Goal: Submit feedback/report problem: Submit feedback/report problem

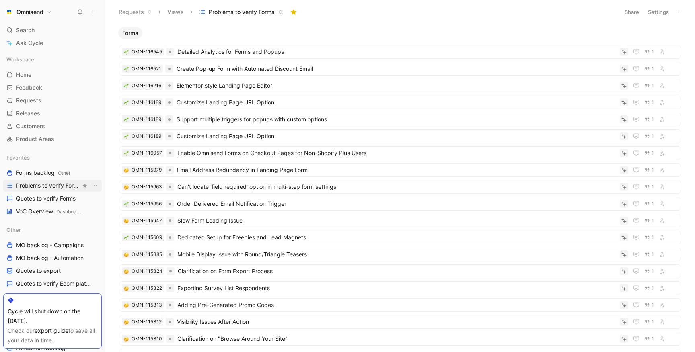
click at [44, 187] on span "Problems to verify Forms" at bounding box center [48, 186] width 65 height 8
click at [40, 200] on span "Quotes to verify Forms" at bounding box center [46, 199] width 60 height 8
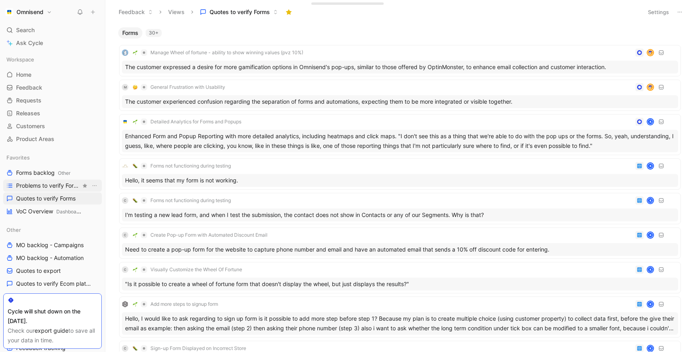
click at [43, 186] on span "Problems to verify Forms" at bounding box center [48, 186] width 65 height 8
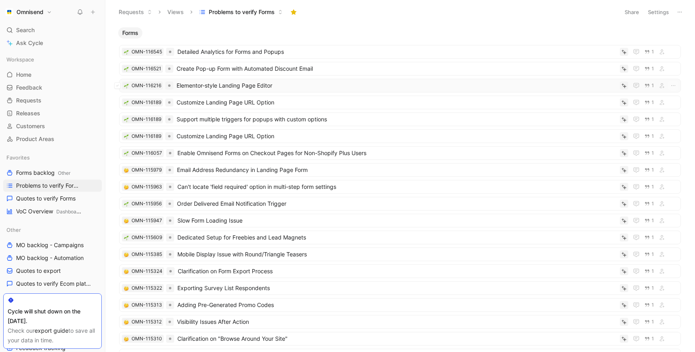
click at [220, 87] on span "Elementor-style Landing Page Editor" at bounding box center [397, 86] width 440 height 10
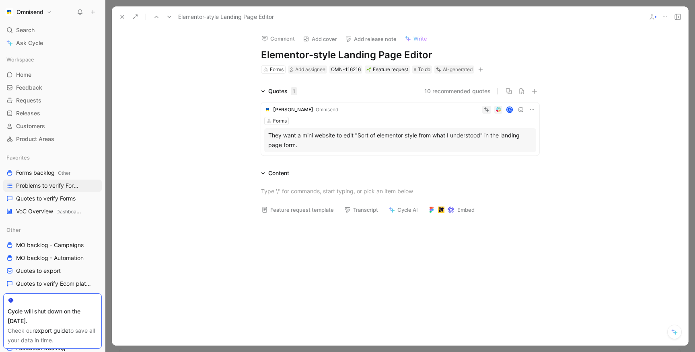
click at [123, 17] on icon at bounding box center [122, 17] width 6 height 6
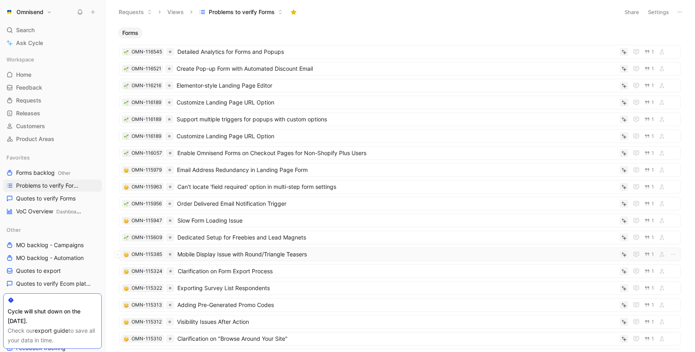
click at [305, 253] on span "Mobile Display Issue with Round/Triangle Teasers" at bounding box center [396, 255] width 439 height 10
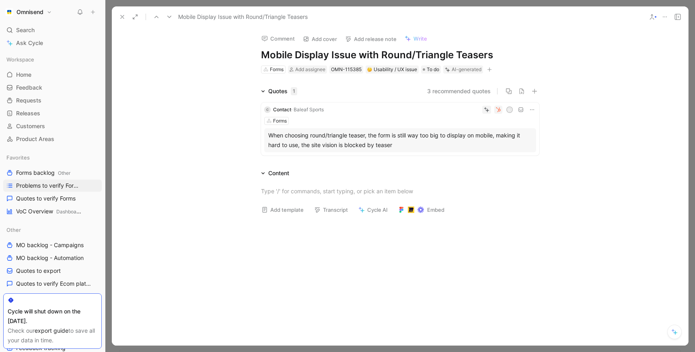
click at [123, 15] on icon at bounding box center [122, 17] width 6 height 6
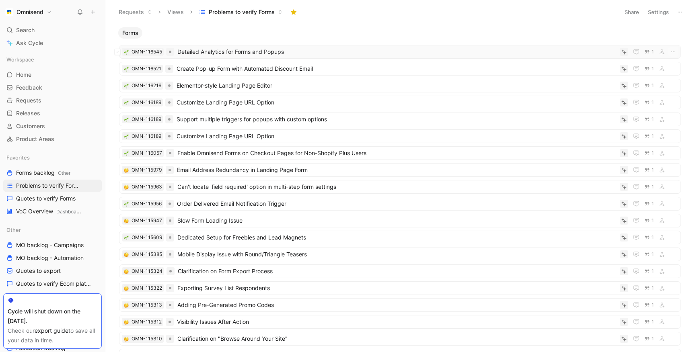
click at [273, 56] on span "Detailed Analytics for Forms and Popups" at bounding box center [396, 52] width 439 height 10
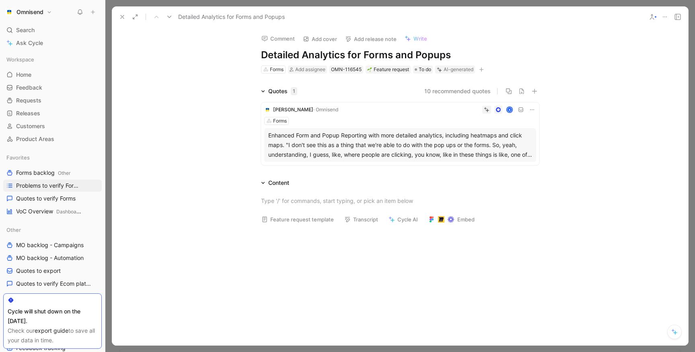
click at [350, 147] on div "Enhanced Form and Popup Reporting with more detailed analytics, including heatm…" at bounding box center [400, 145] width 264 height 29
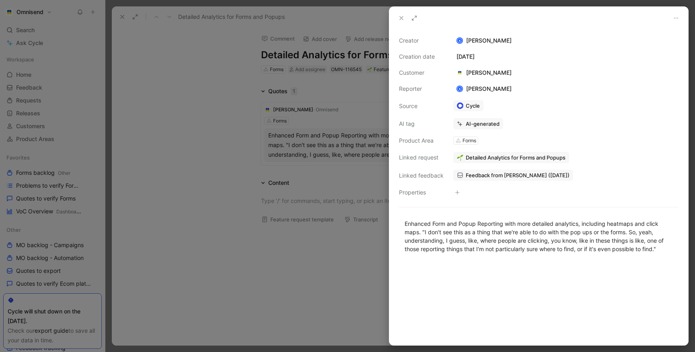
click at [484, 174] on span "Feedback from [PERSON_NAME] ([DATE])" at bounding box center [518, 175] width 104 height 7
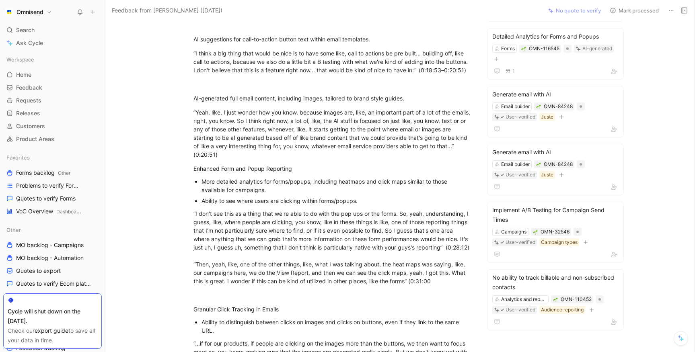
scroll to position [220, 0]
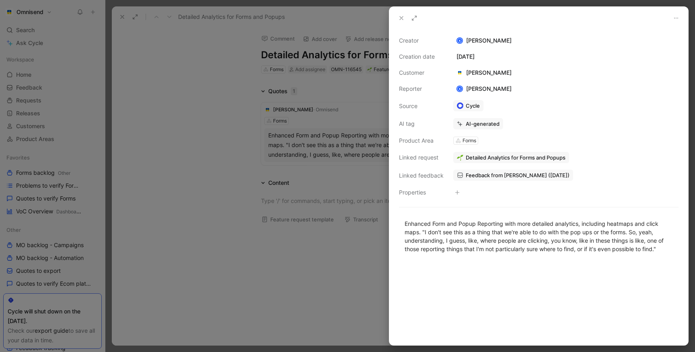
click at [259, 144] on div at bounding box center [347, 176] width 695 height 352
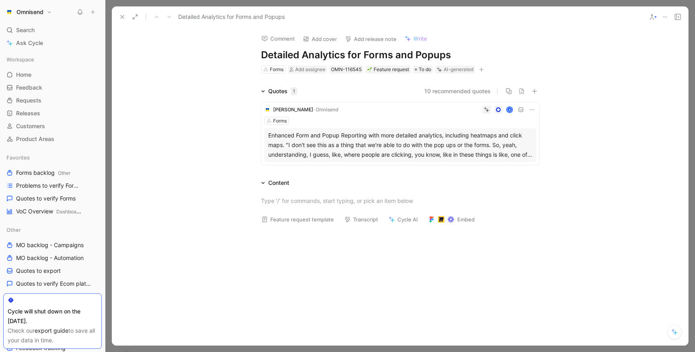
click at [300, 108] on span "[PERSON_NAME]" at bounding box center [293, 110] width 40 height 6
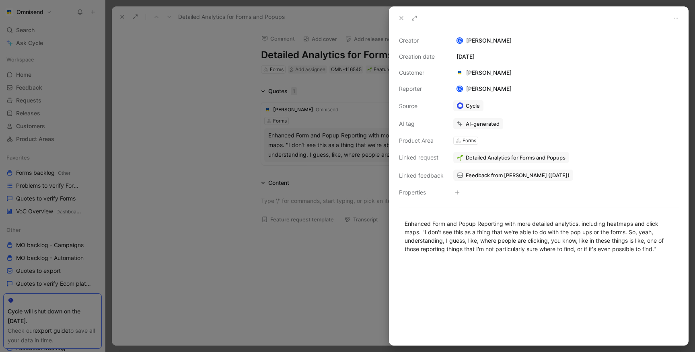
click at [484, 173] on span "Feedback from [PERSON_NAME] ([DATE])" at bounding box center [518, 175] width 104 height 7
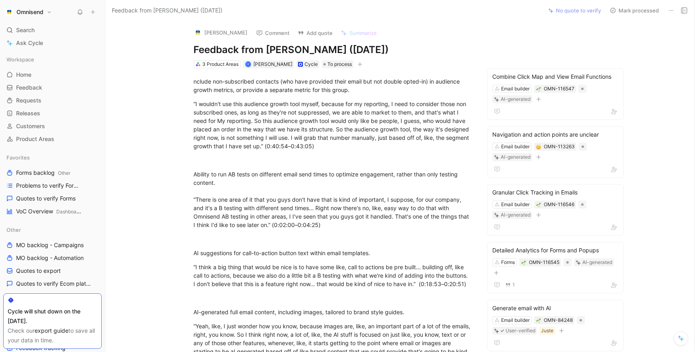
click at [232, 35] on button "[PERSON_NAME]" at bounding box center [220, 33] width 61 height 12
click at [214, 35] on button "[PERSON_NAME]" at bounding box center [220, 33] width 61 height 12
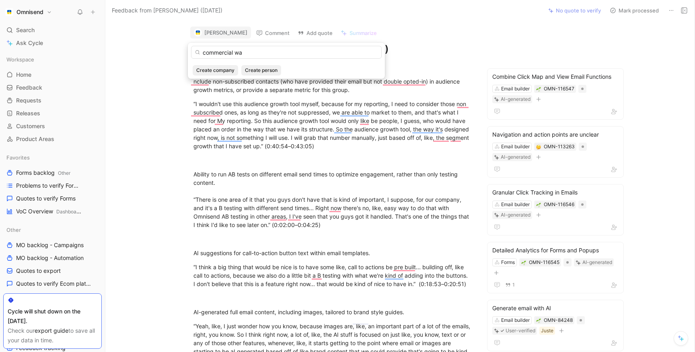
type input "commercial wa"
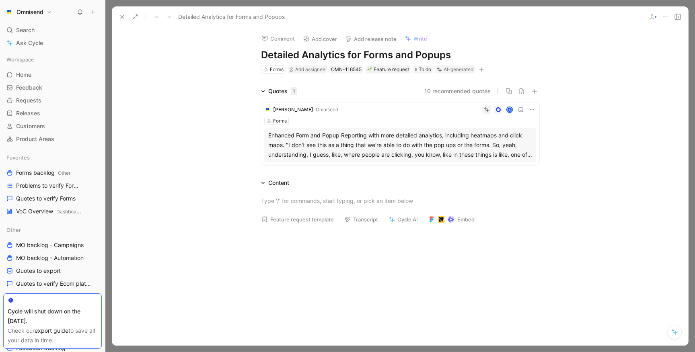
click at [114, 9] on div "Detailed Analytics for Forms and Popups" at bounding box center [400, 16] width 577 height 21
click at [119, 12] on button at bounding box center [122, 16] width 11 height 11
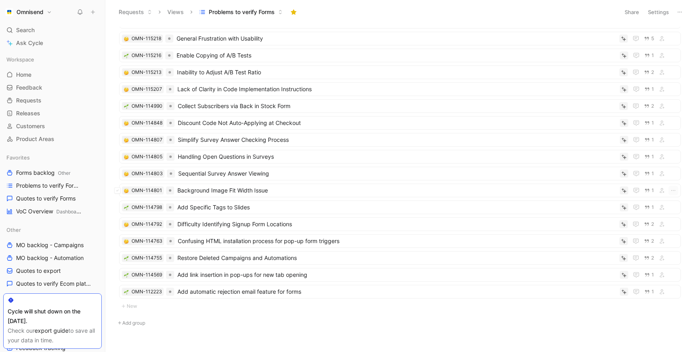
scroll to position [503, 0]
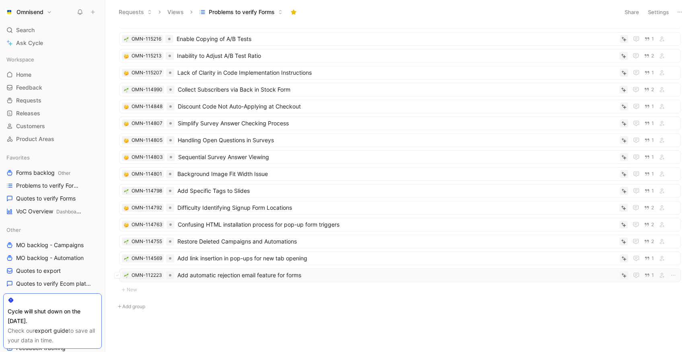
click at [224, 277] on span "Add automatic rejection email feature for forms" at bounding box center [396, 276] width 439 height 10
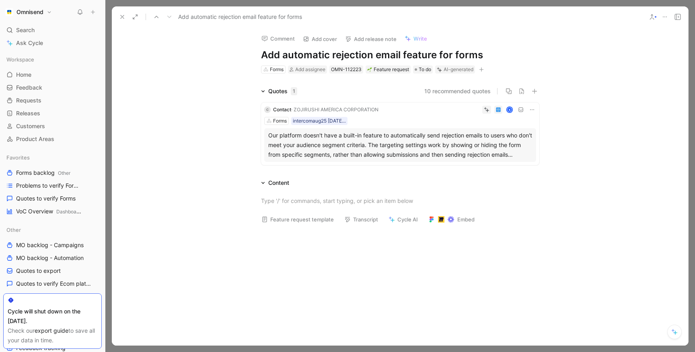
click at [395, 150] on div "Our platform doesn't have a built-in feature to automatically send rejection em…" at bounding box center [400, 145] width 264 height 29
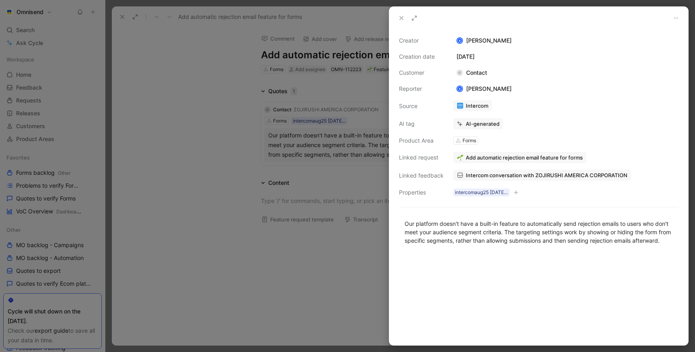
click at [123, 13] on div at bounding box center [347, 176] width 695 height 352
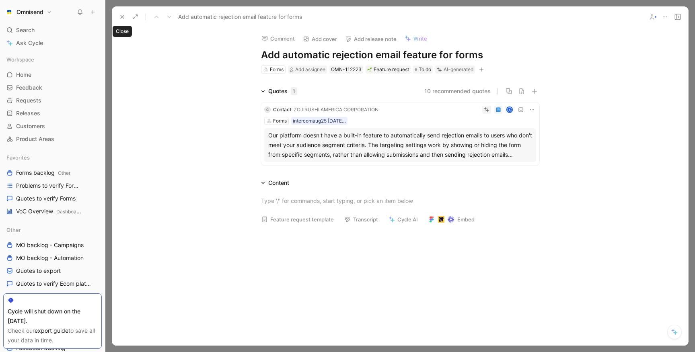
click at [123, 19] on icon at bounding box center [122, 17] width 6 height 6
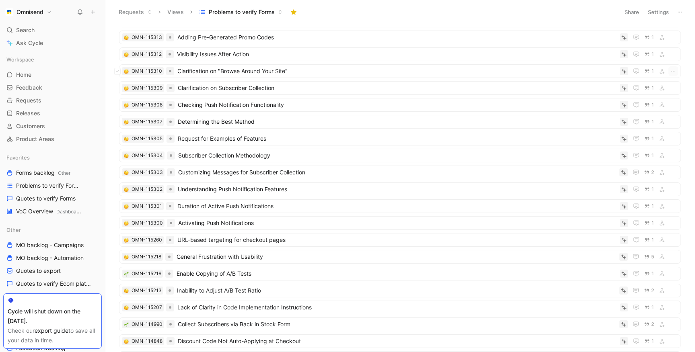
scroll to position [295, 0]
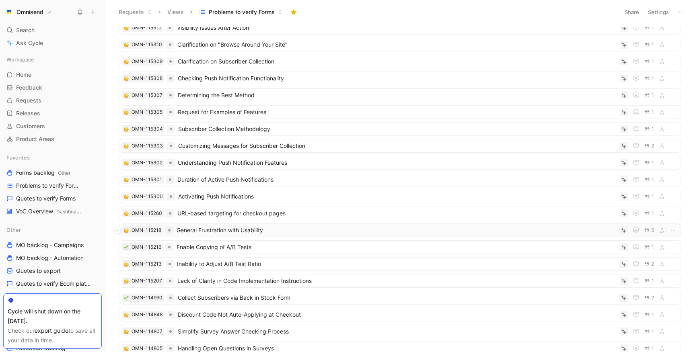
click at [210, 231] on span "General Frustration with Usability" at bounding box center [397, 231] width 440 height 10
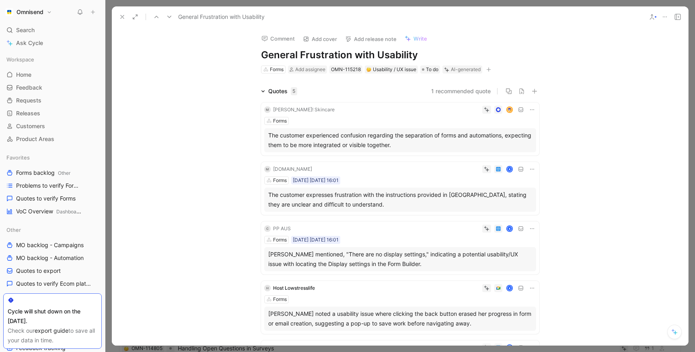
click at [343, 128] on div "The customer experienced confusion regarding the separation of forms and automa…" at bounding box center [400, 140] width 272 height 24
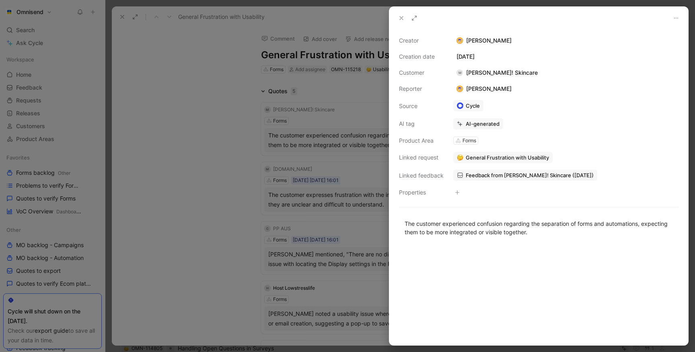
click at [239, 179] on div at bounding box center [347, 176] width 695 height 352
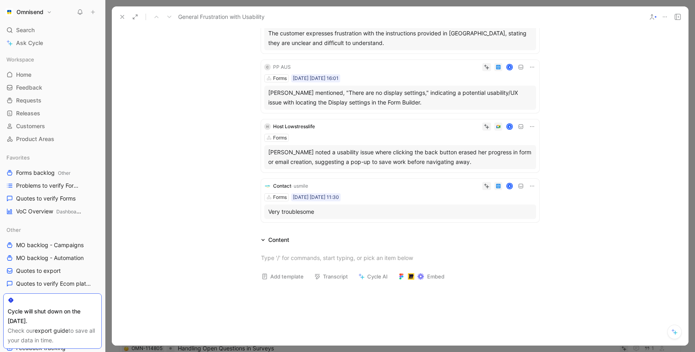
scroll to position [166, 0]
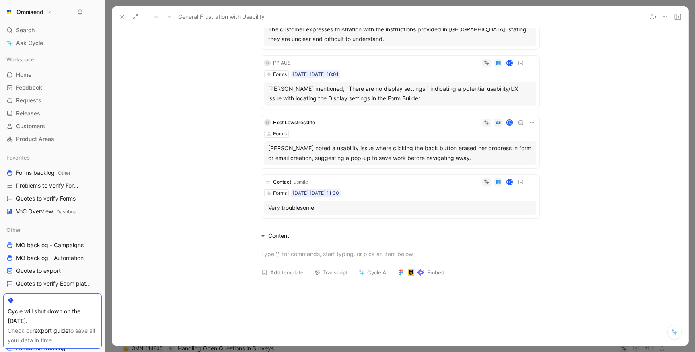
click at [365, 212] on div "Very troublesome" at bounding box center [400, 208] width 264 height 10
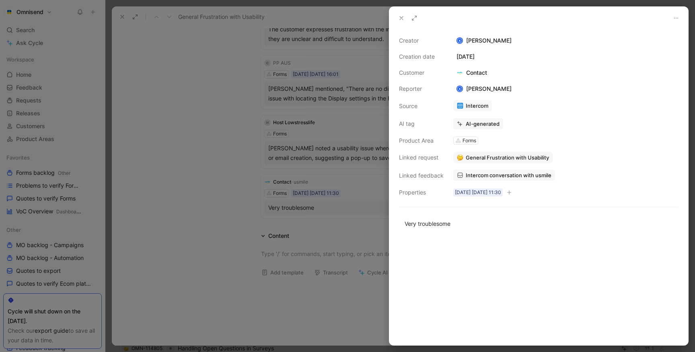
click at [286, 225] on div at bounding box center [347, 176] width 695 height 352
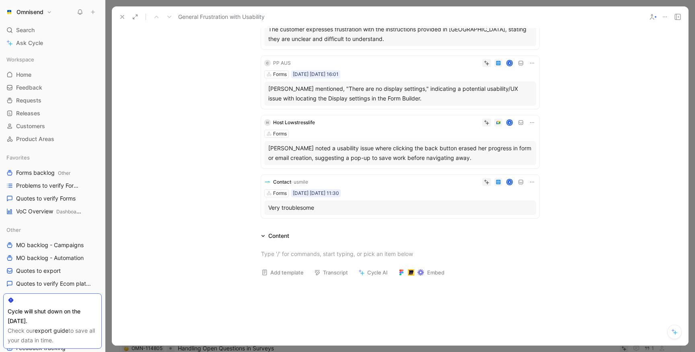
click at [530, 182] on icon at bounding box center [532, 182] width 4 height 1
click at [500, 234] on span "Delete quote" at bounding box center [505, 233] width 34 height 7
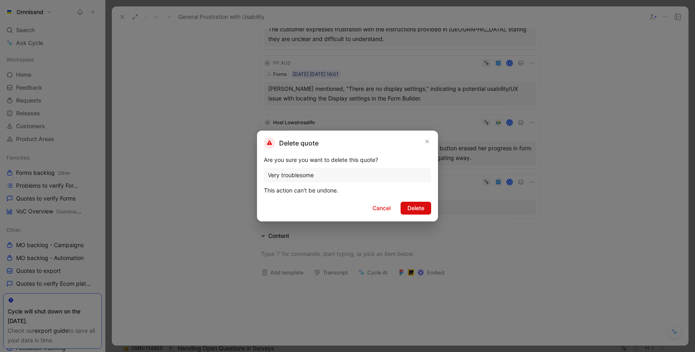
click at [410, 210] on span "Delete" at bounding box center [416, 209] width 17 height 10
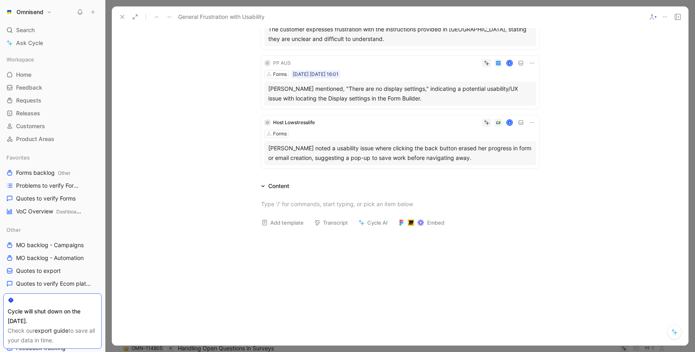
scroll to position [117, 0]
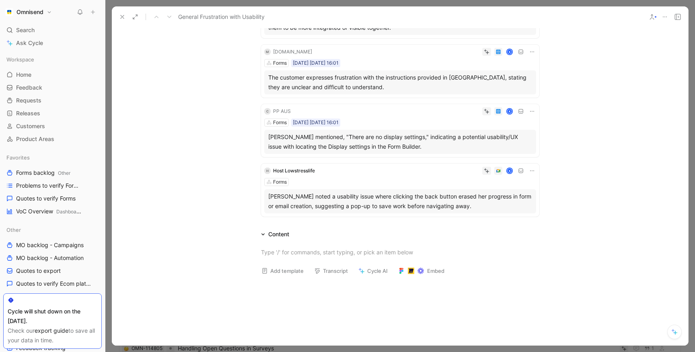
click at [453, 200] on div "[PERSON_NAME] noted a usability issue where clicking the back button erased her…" at bounding box center [400, 201] width 264 height 19
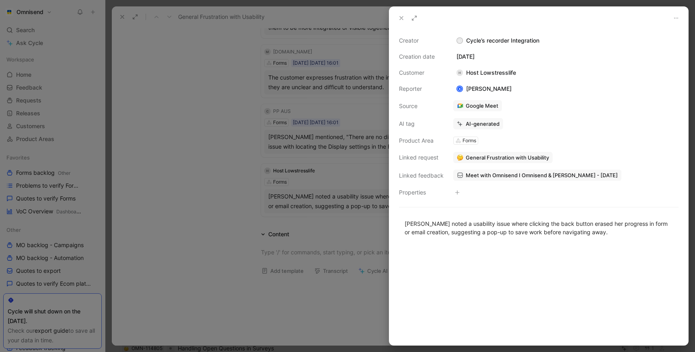
click at [494, 173] on span "Meet with Omnisend I Omnisend & [PERSON_NAME] - [DATE]" at bounding box center [542, 175] width 152 height 7
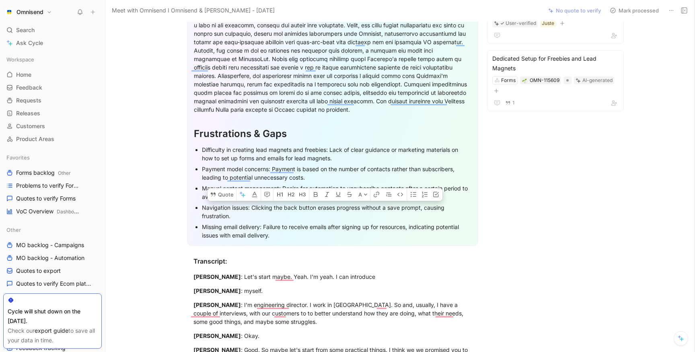
scroll to position [295, 0]
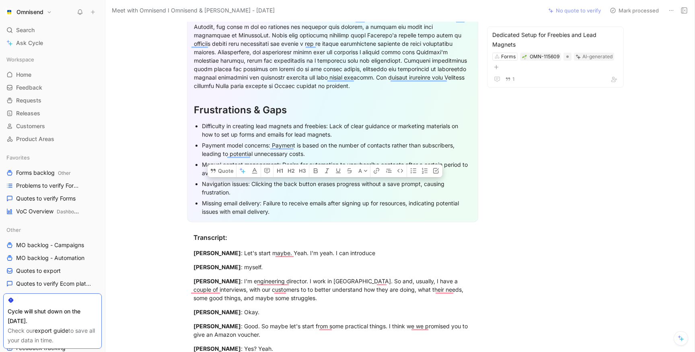
click at [336, 144] on div "Payment model concerns: Payment is based on the number of contacts rather than …" at bounding box center [337, 149] width 270 height 17
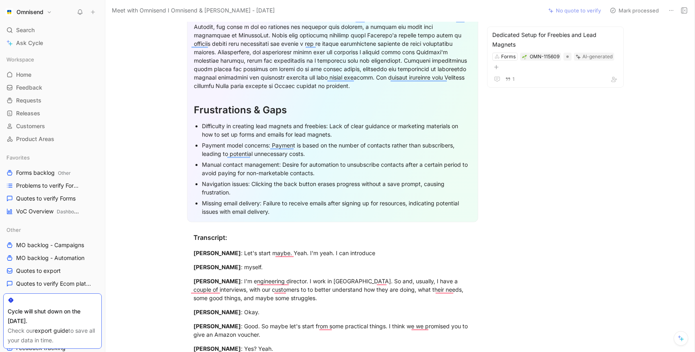
click at [253, 181] on div "Navigation issues: Clicking the back button erases progress without a save prom…" at bounding box center [337, 188] width 270 height 17
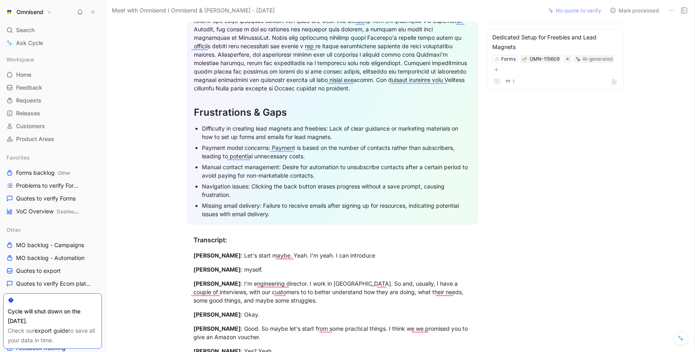
scroll to position [841, 0]
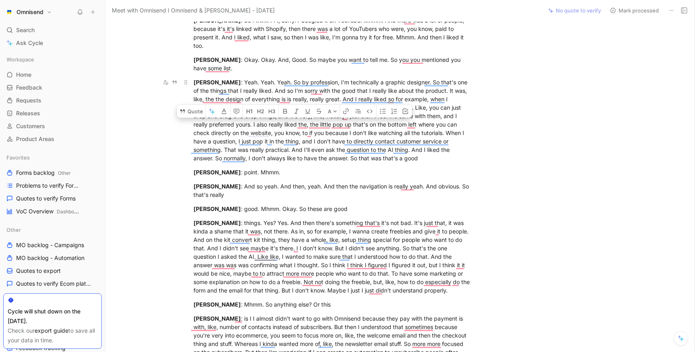
drag, startPoint x: 270, startPoint y: 123, endPoint x: 319, endPoint y: 147, distance: 54.7
click at [319, 147] on div "[PERSON_NAME]" at bounding box center [333, 120] width 278 height 84
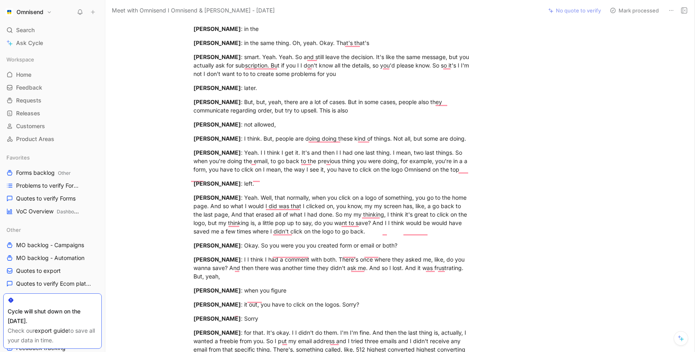
scroll to position [1758, 0]
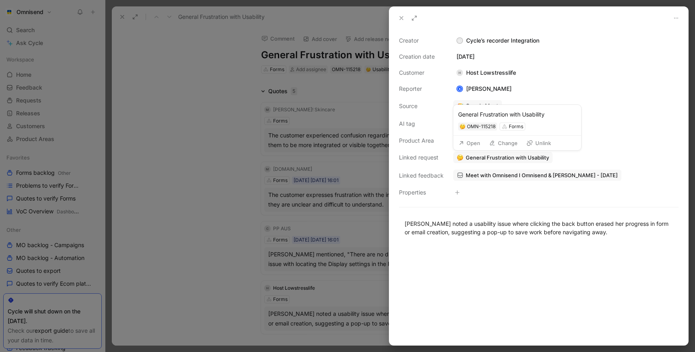
click at [482, 158] on span "General Frustration with Usability" at bounding box center [507, 157] width 83 height 7
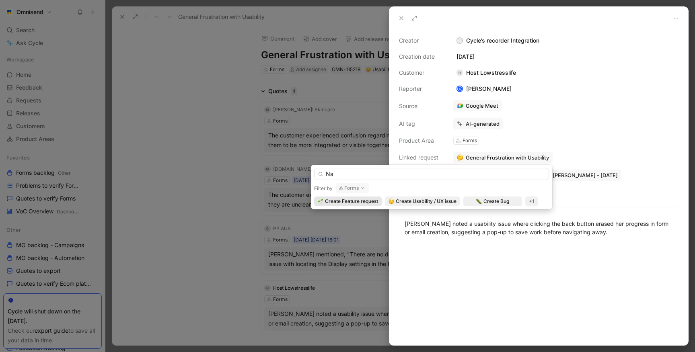
type input "N"
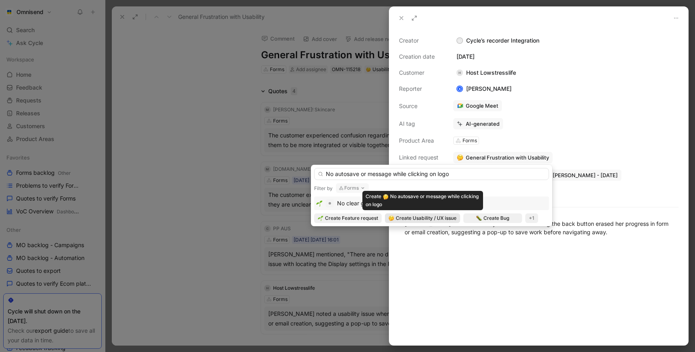
type input "No autosave or message while clicking on logo"
click at [406, 217] on span "Create Usability / UX issue" at bounding box center [426, 218] width 61 height 8
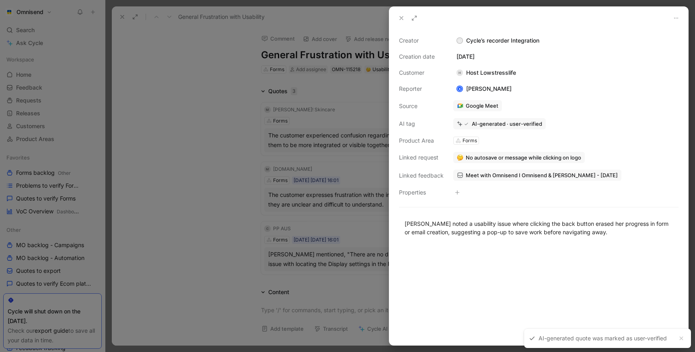
click at [180, 172] on div at bounding box center [347, 176] width 695 height 352
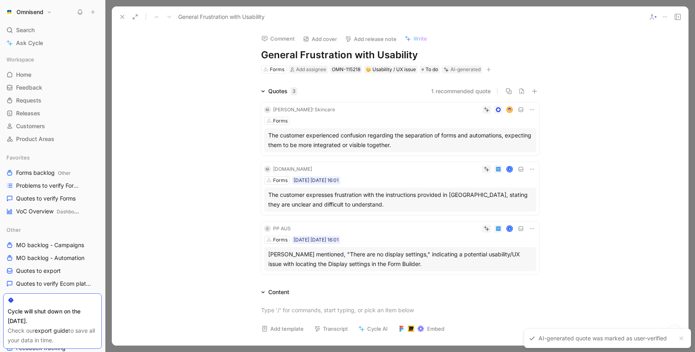
click at [404, 257] on div "[PERSON_NAME] mentioned, "There are no display settings," indicating a potentia…" at bounding box center [400, 259] width 264 height 19
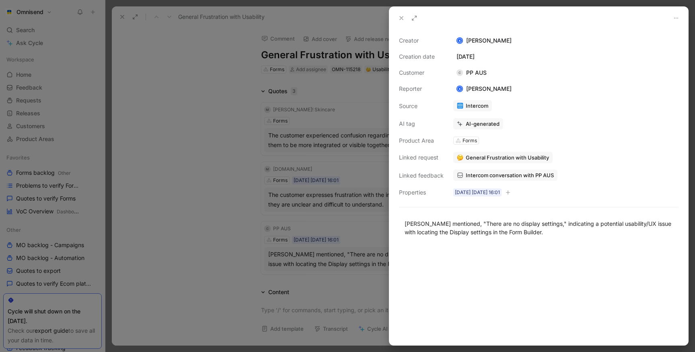
click at [495, 177] on span "Intercom conversation with PP AUS" at bounding box center [510, 175] width 88 height 7
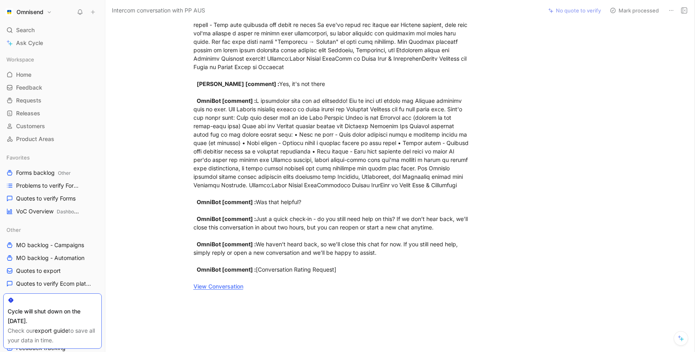
scroll to position [268, 0]
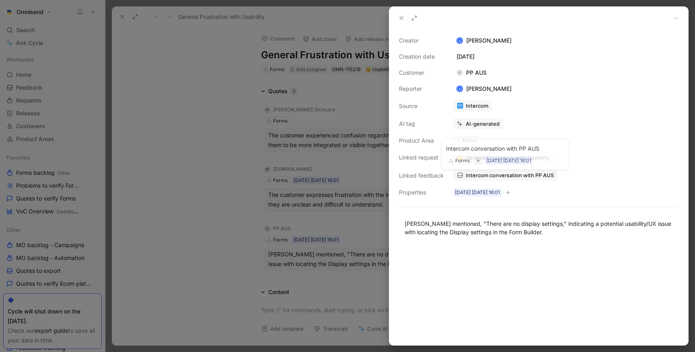
click at [491, 176] on span "Intercom conversation with PP AUS" at bounding box center [510, 175] width 88 height 7
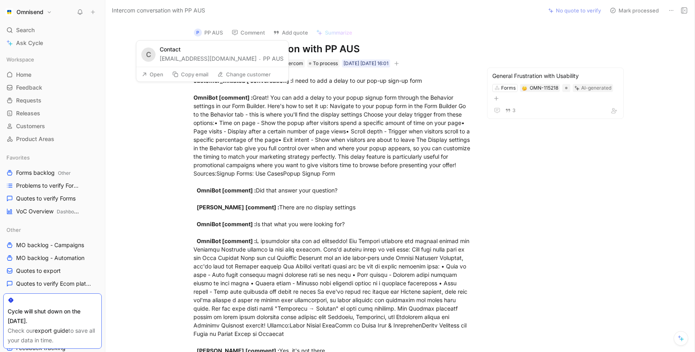
drag, startPoint x: 214, startPoint y: 59, endPoint x: 159, endPoint y: 60, distance: 55.5
click at [159, 60] on div "C Contact [EMAIL_ADDRESS][DOMAIN_NAME] · PP AUS" at bounding box center [212, 54] width 152 height 26
copy div "[EMAIL_ADDRESS][DOMAIN_NAME]"
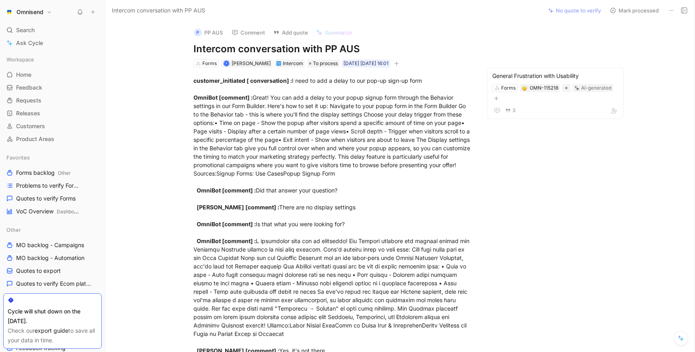
click at [219, 32] on button "P PP AUS" at bounding box center [208, 33] width 36 height 12
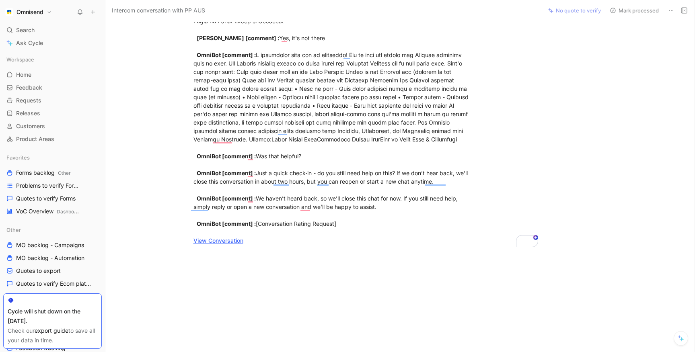
scroll to position [320, 0]
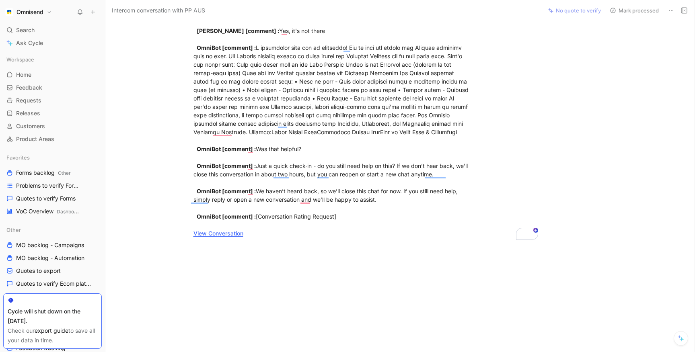
click at [223, 230] on link "View Conversation" at bounding box center [219, 233] width 50 height 7
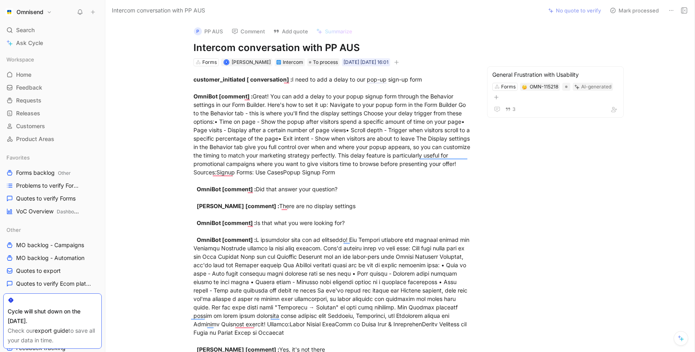
scroll to position [0, 0]
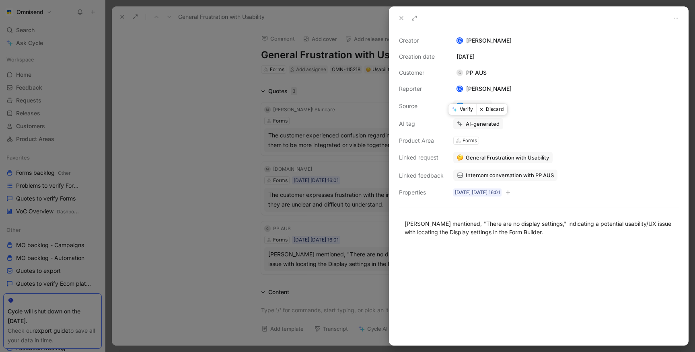
click at [495, 111] on button "Discard" at bounding box center [491, 109] width 31 height 11
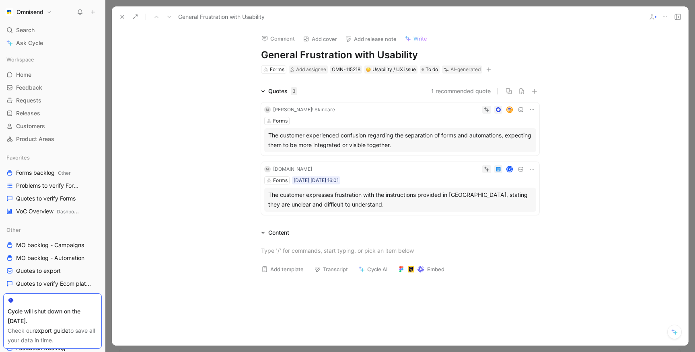
click at [406, 192] on div "The customer expresses frustration with the instructions provided in [GEOGRAPHI…" at bounding box center [400, 199] width 264 height 19
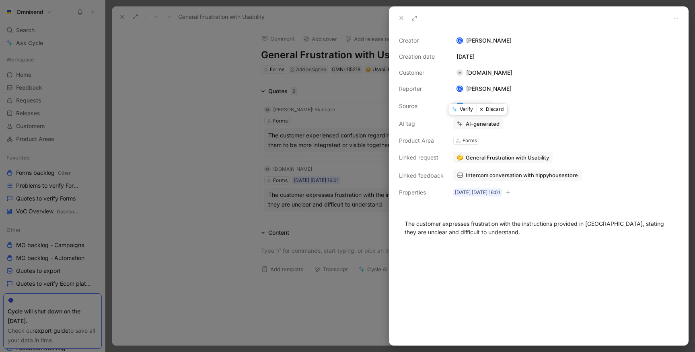
click at [497, 108] on button "Discard" at bounding box center [491, 109] width 31 height 11
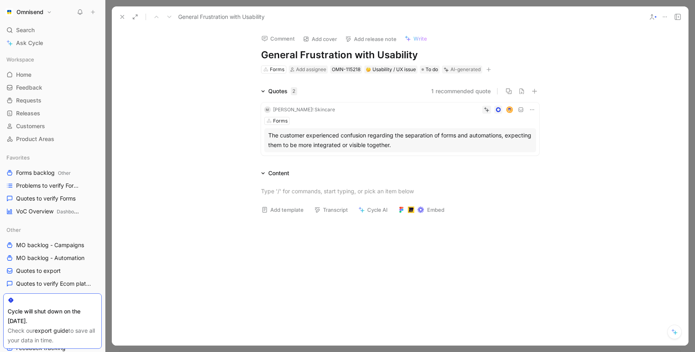
click at [352, 123] on div "Forms" at bounding box center [400, 121] width 272 height 8
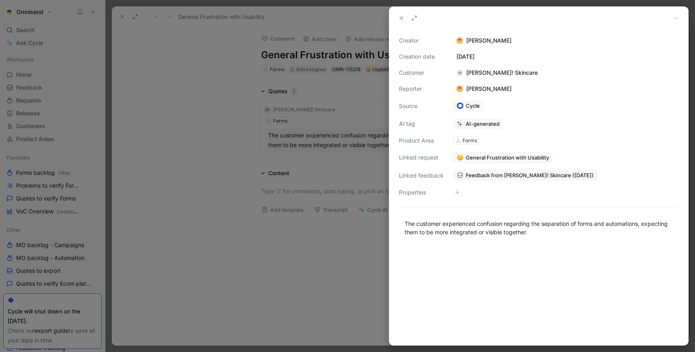
click at [490, 173] on span "Feedback from [PERSON_NAME]! Skincare ([DATE])" at bounding box center [530, 175] width 128 height 7
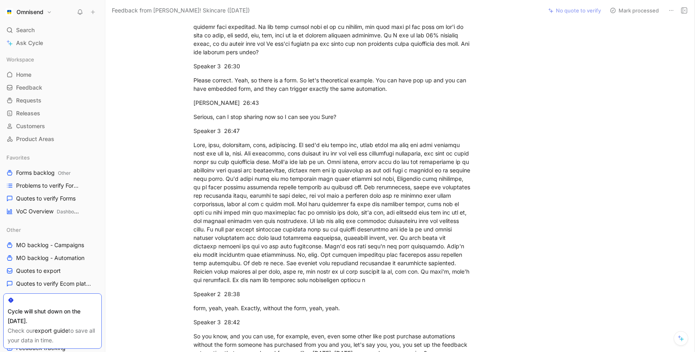
scroll to position [3269, 0]
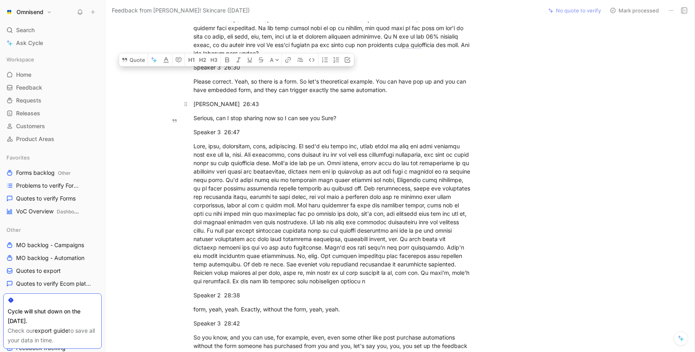
drag, startPoint x: 282, startPoint y: 99, endPoint x: 290, endPoint y: 114, distance: 17.8
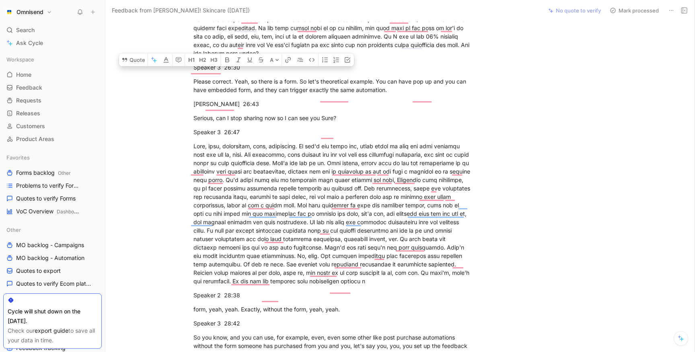
scroll to position [3309, 0]
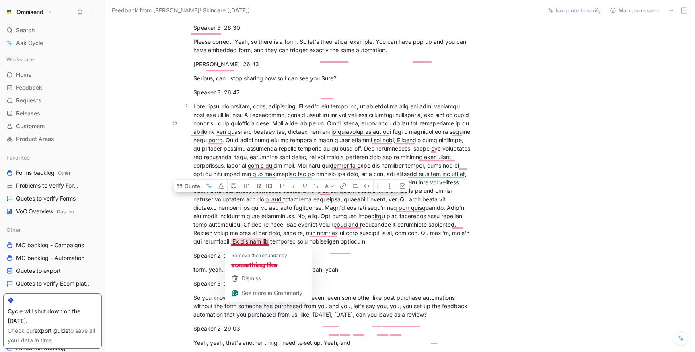
drag, startPoint x: 253, startPoint y: 225, endPoint x: 328, endPoint y: 243, distance: 77.5
click at [328, 243] on div "To enrich screen reader interactions, please activate Accessibility in Grammarl…" at bounding box center [333, 174] width 278 height 144
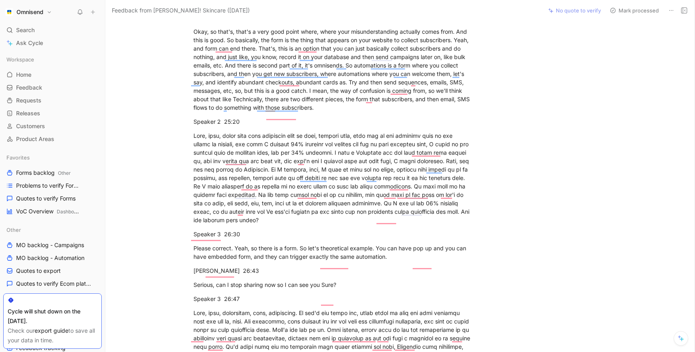
scroll to position [2764, 0]
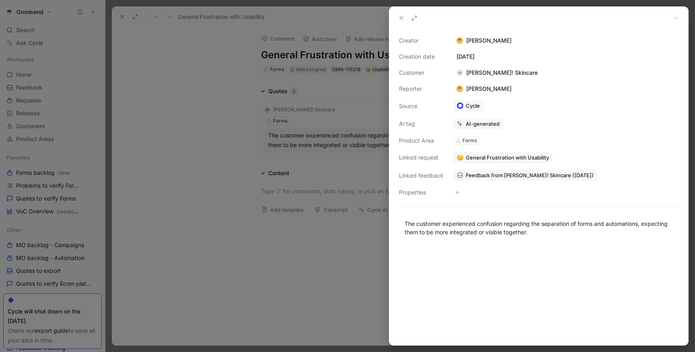
click at [483, 177] on span "Feedback from [PERSON_NAME]! Skincare ([DATE])" at bounding box center [530, 175] width 128 height 7
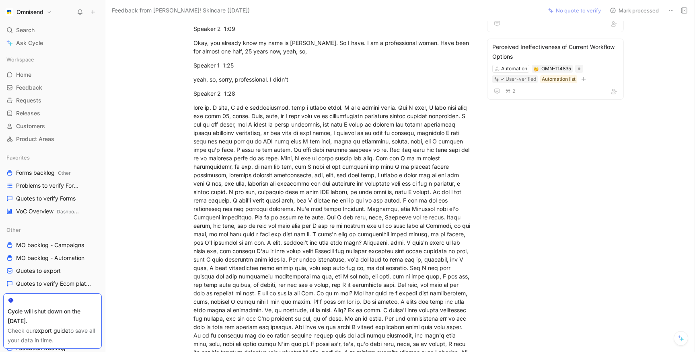
scroll to position [3356, 0]
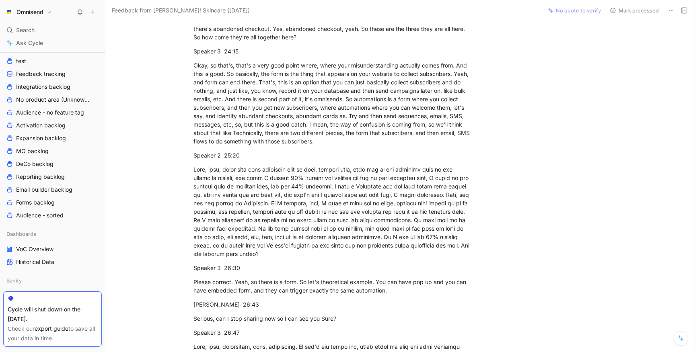
scroll to position [3045, 0]
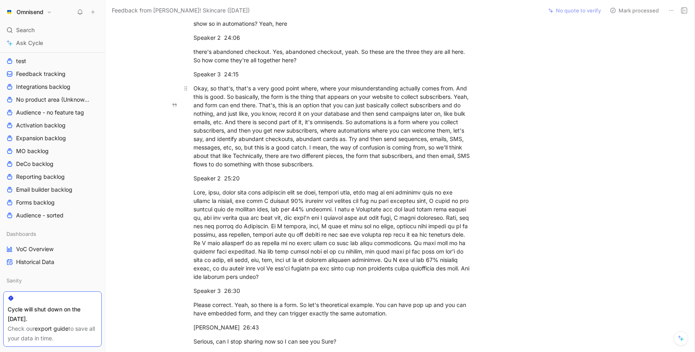
drag, startPoint x: 280, startPoint y: 103, endPoint x: 287, endPoint y: 114, distance: 12.8
click at [287, 114] on div "Okay, so that's, that's a very good point where, where your misunderstanding ac…" at bounding box center [333, 126] width 278 height 84
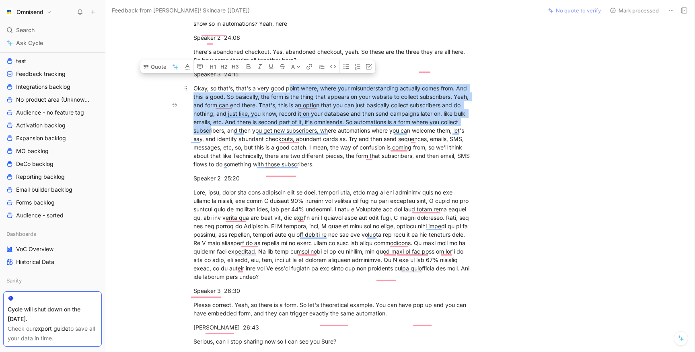
drag, startPoint x: 285, startPoint y: 103, endPoint x: 228, endPoint y: 147, distance: 72.5
click at [228, 147] on div "Okay, so that's, that's a very good point where, where your misunderstanding ac…" at bounding box center [333, 126] width 278 height 84
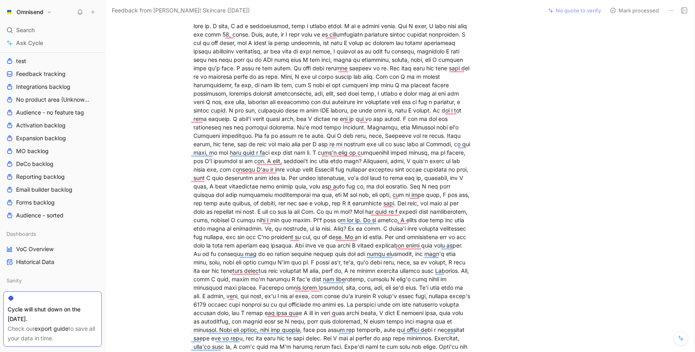
scroll to position [0, 0]
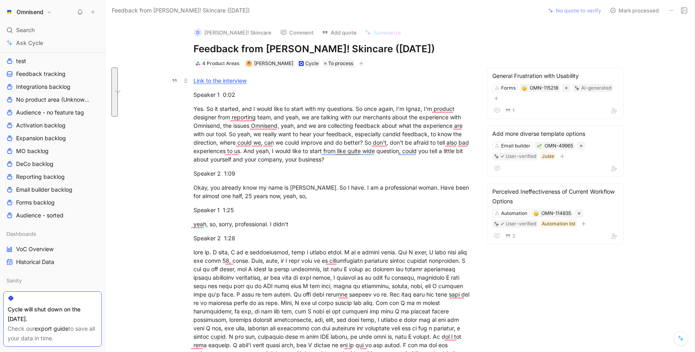
click at [221, 79] on link "Link to the interview" at bounding box center [221, 80] width 54 height 7
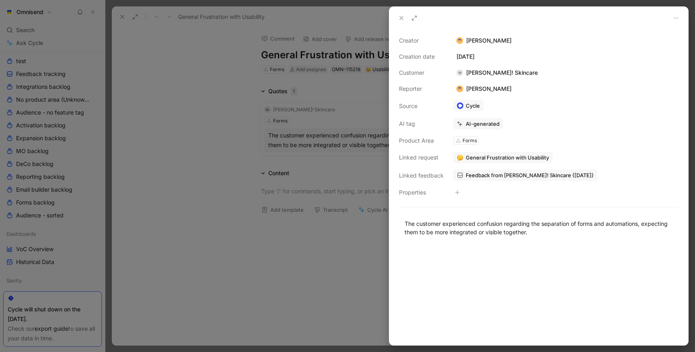
click at [244, 165] on div at bounding box center [347, 176] width 695 height 352
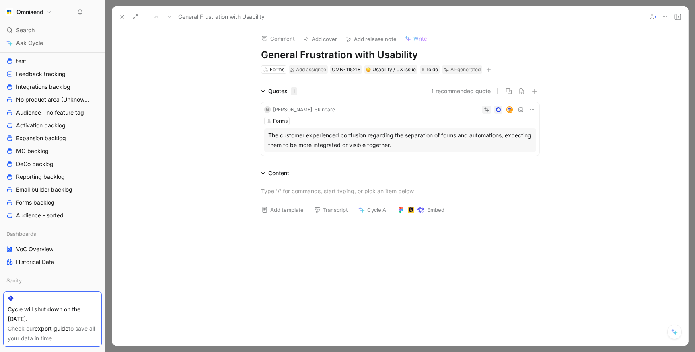
click at [295, 134] on div "The customer experienced confusion regarding the separation of forms and automa…" at bounding box center [400, 140] width 264 height 19
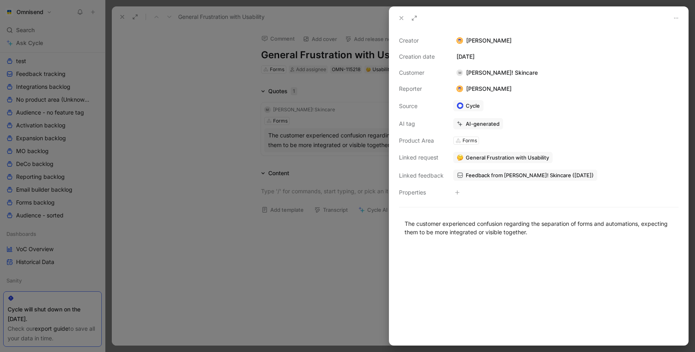
click at [484, 158] on span "General Frustration with Usability" at bounding box center [507, 157] width 83 height 7
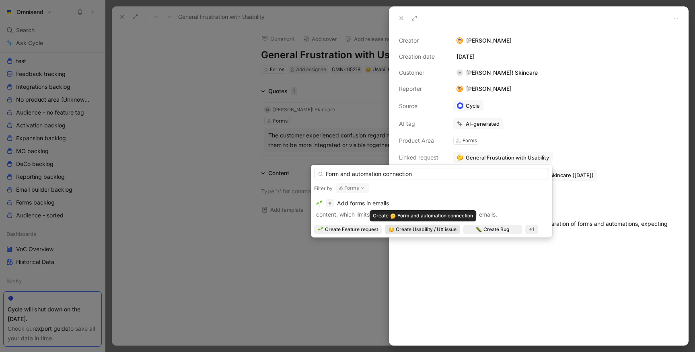
type input "Form and automation connection"
click at [414, 231] on span "Create Usability / UX issue" at bounding box center [426, 230] width 61 height 8
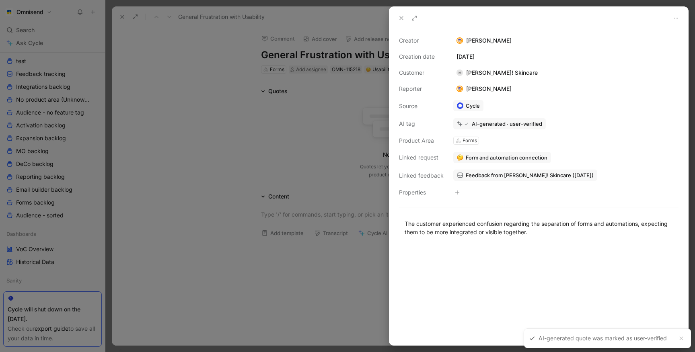
click at [303, 127] on div at bounding box center [347, 176] width 695 height 352
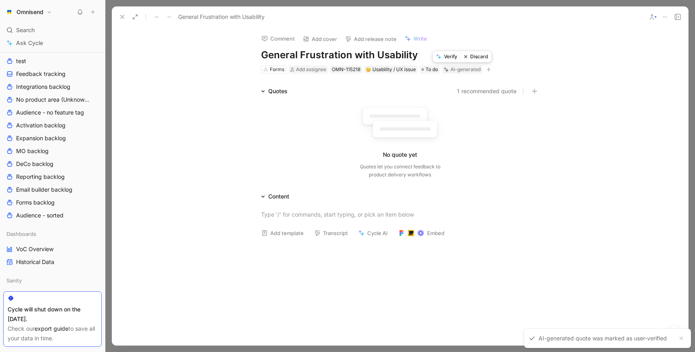
click at [482, 59] on button "Discard" at bounding box center [476, 56] width 31 height 11
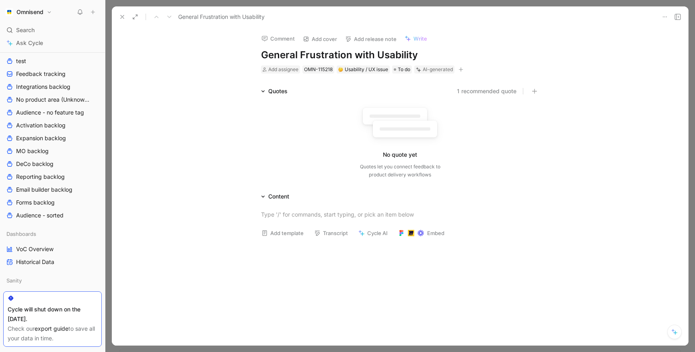
click at [125, 16] on icon at bounding box center [122, 17] width 6 height 6
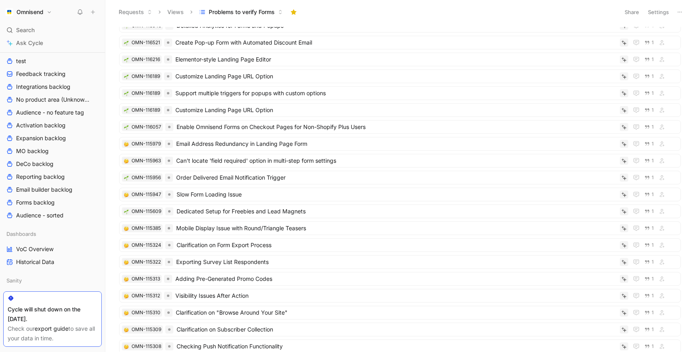
scroll to position [202, 0]
